Goal: Check status: Check status

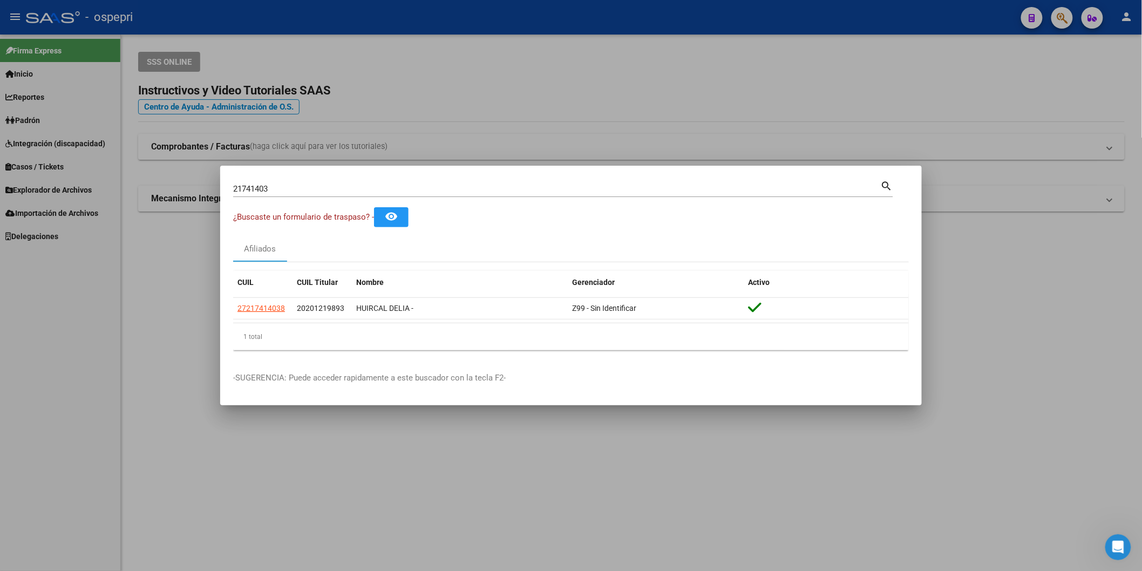
click at [502, 191] on input "21741403" at bounding box center [557, 189] width 648 height 10
paste input "8092765"
type input "28092765"
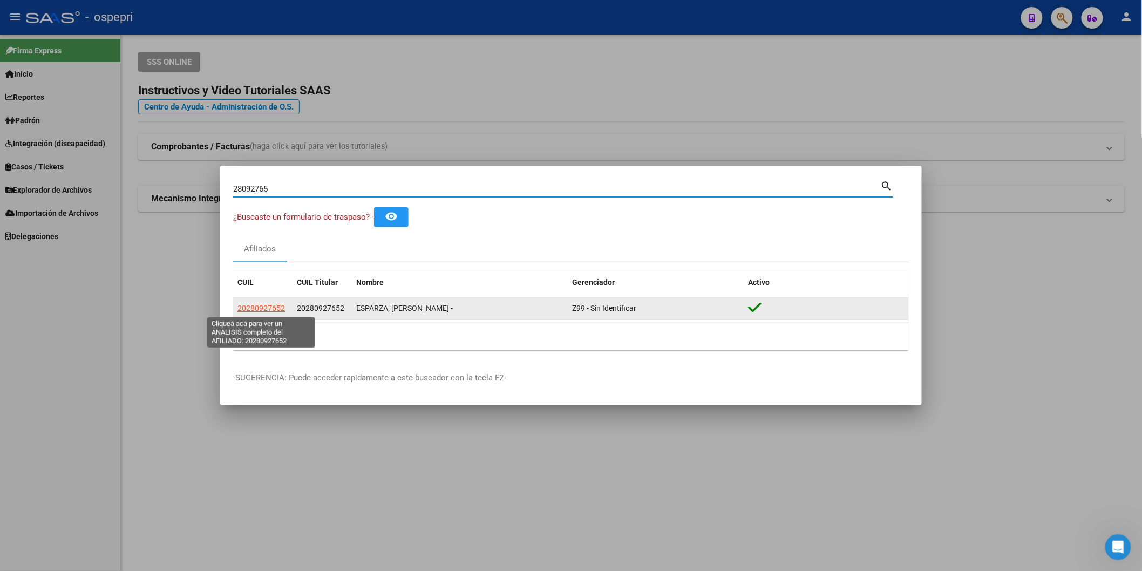
click at [275, 309] on span "20280927652" at bounding box center [260, 308] width 47 height 9
type textarea "20280927652"
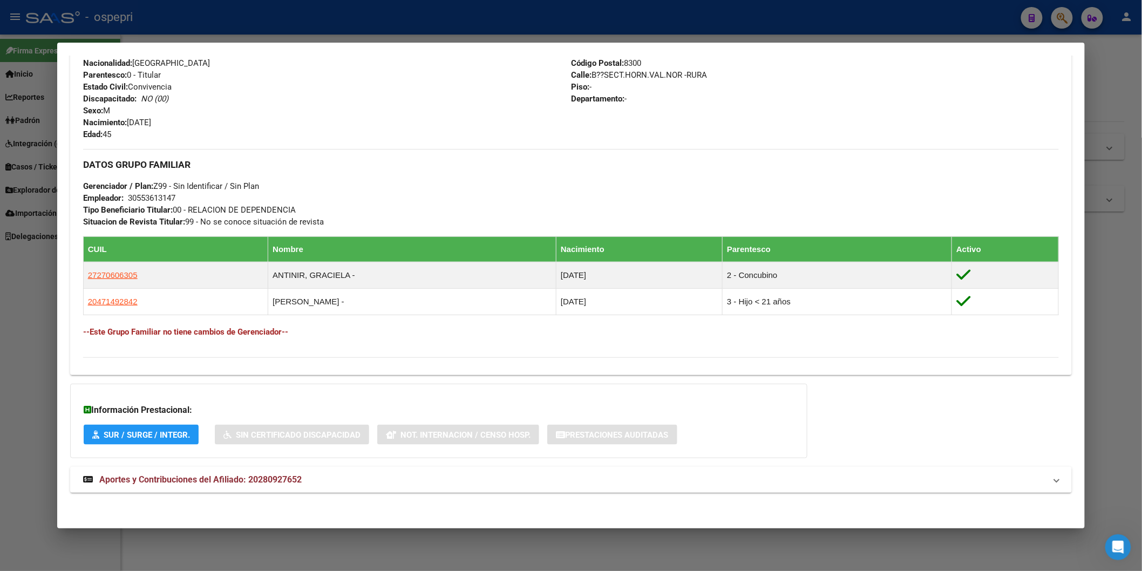
scroll to position [425, 0]
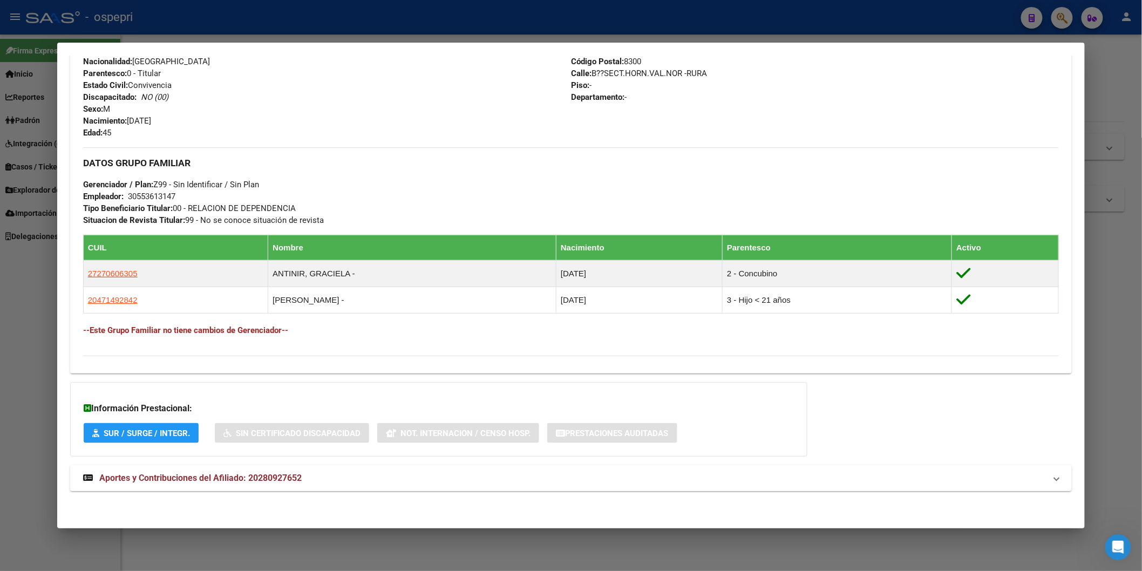
click at [299, 473] on mat-panel-title "Aportes y Contribuciones del Afiliado: 20280927652" at bounding box center [564, 478] width 963 height 13
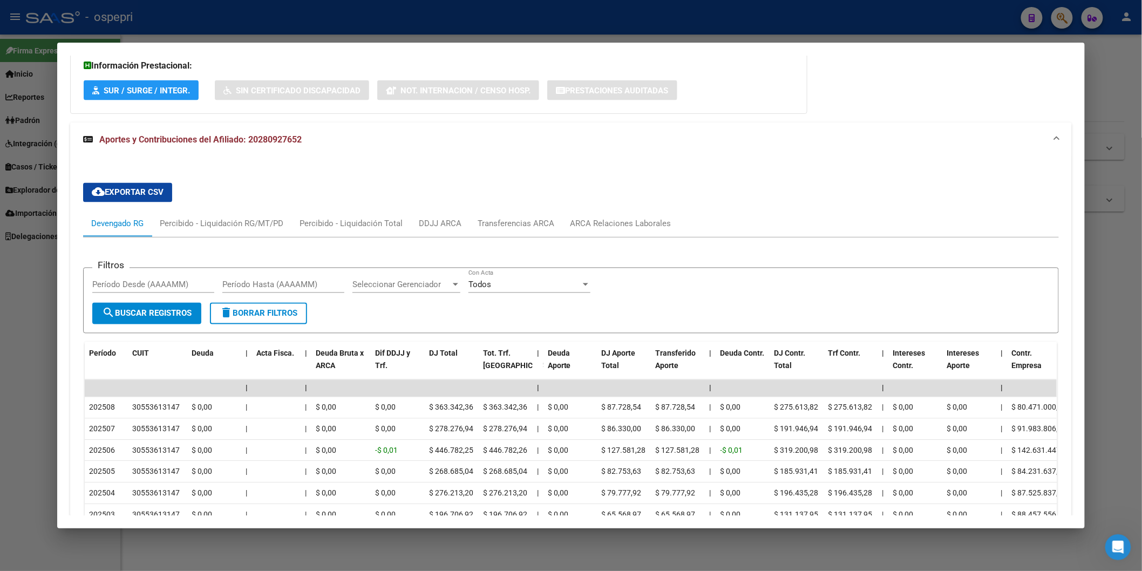
scroll to position [959, 0]
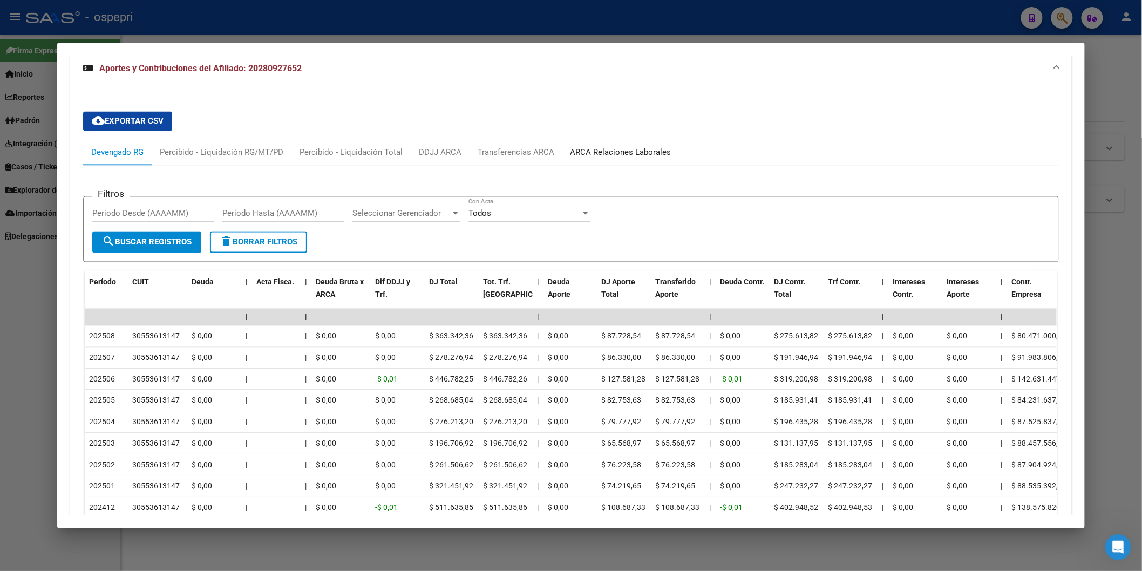
click at [626, 159] on div "ARCA Relaciones Laborales" at bounding box center [620, 153] width 117 height 26
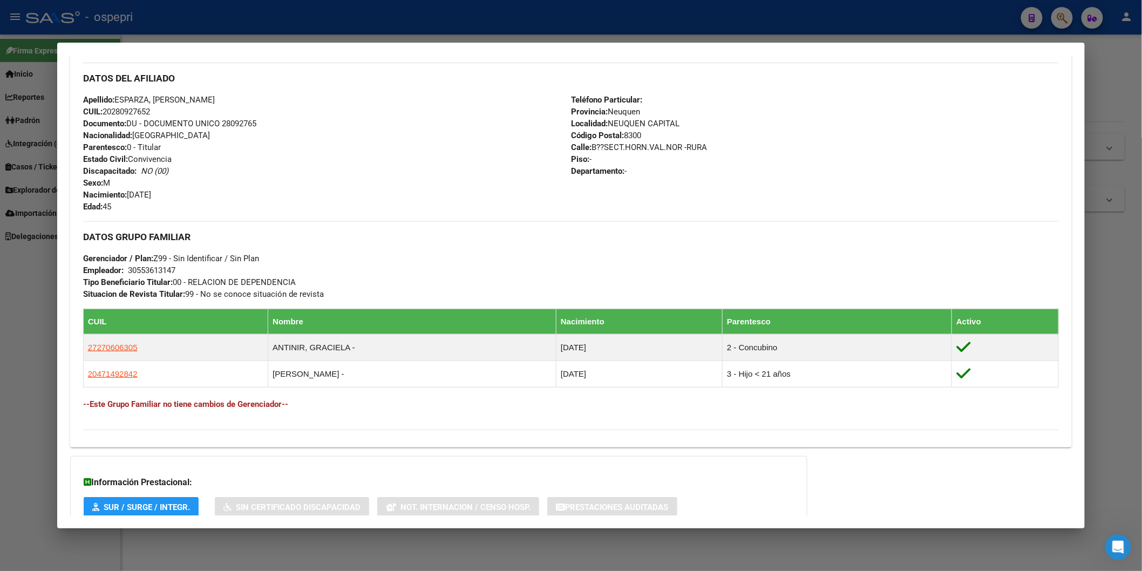
scroll to position [0, 0]
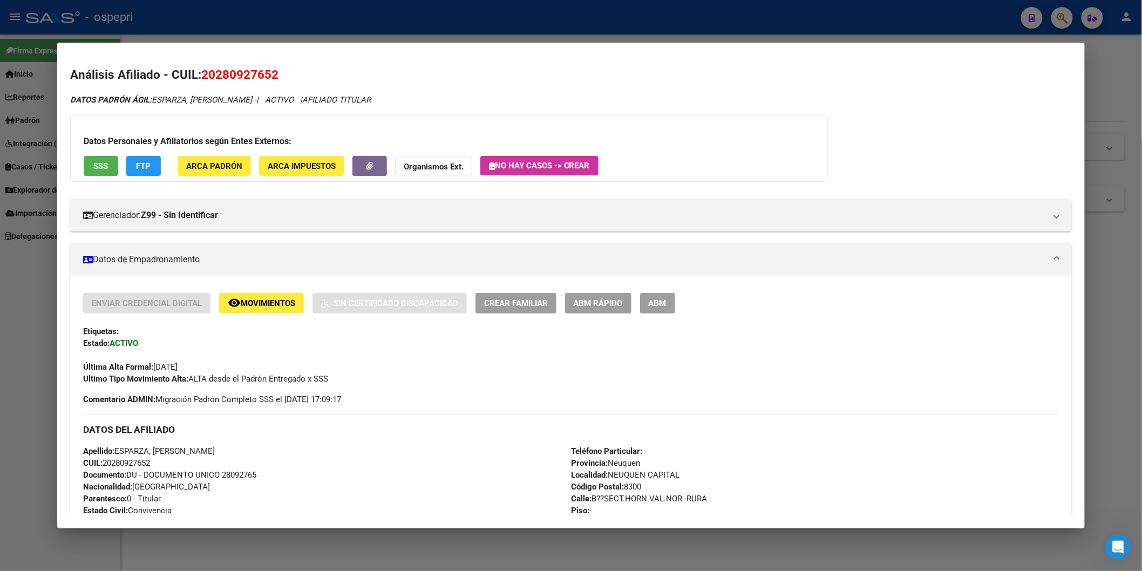
drag, startPoint x: 198, startPoint y: 73, endPoint x: 282, endPoint y: 66, distance: 83.9
click at [282, 66] on h2 "Análisis Afiliado - CUIL: 20280927652" at bounding box center [571, 75] width 1002 height 18
copy span "20280927652"
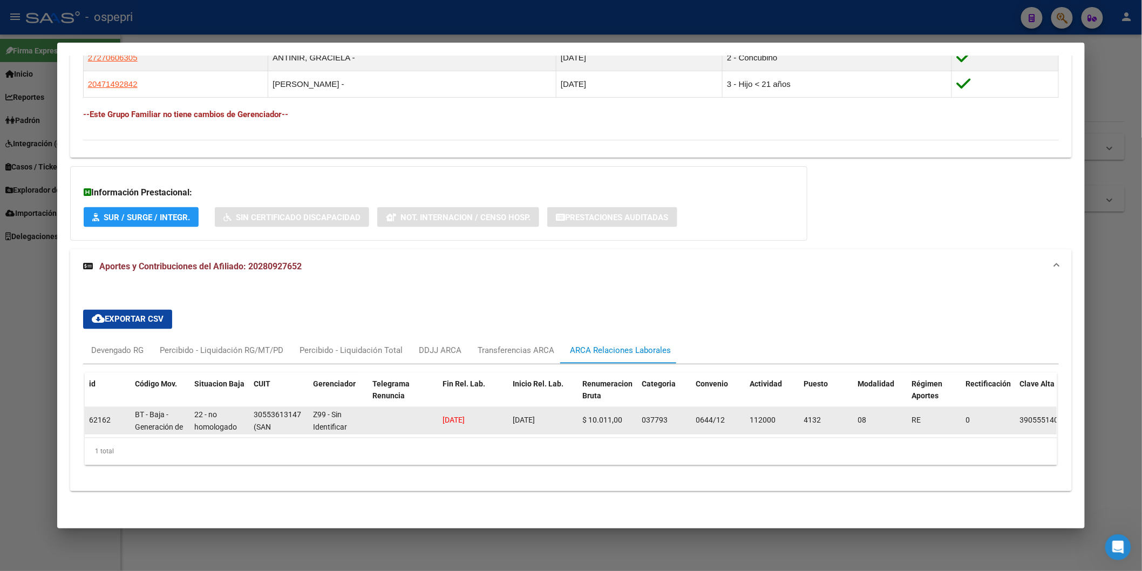
scroll to position [1, 0]
